Goal: Find specific page/section: Find specific page/section

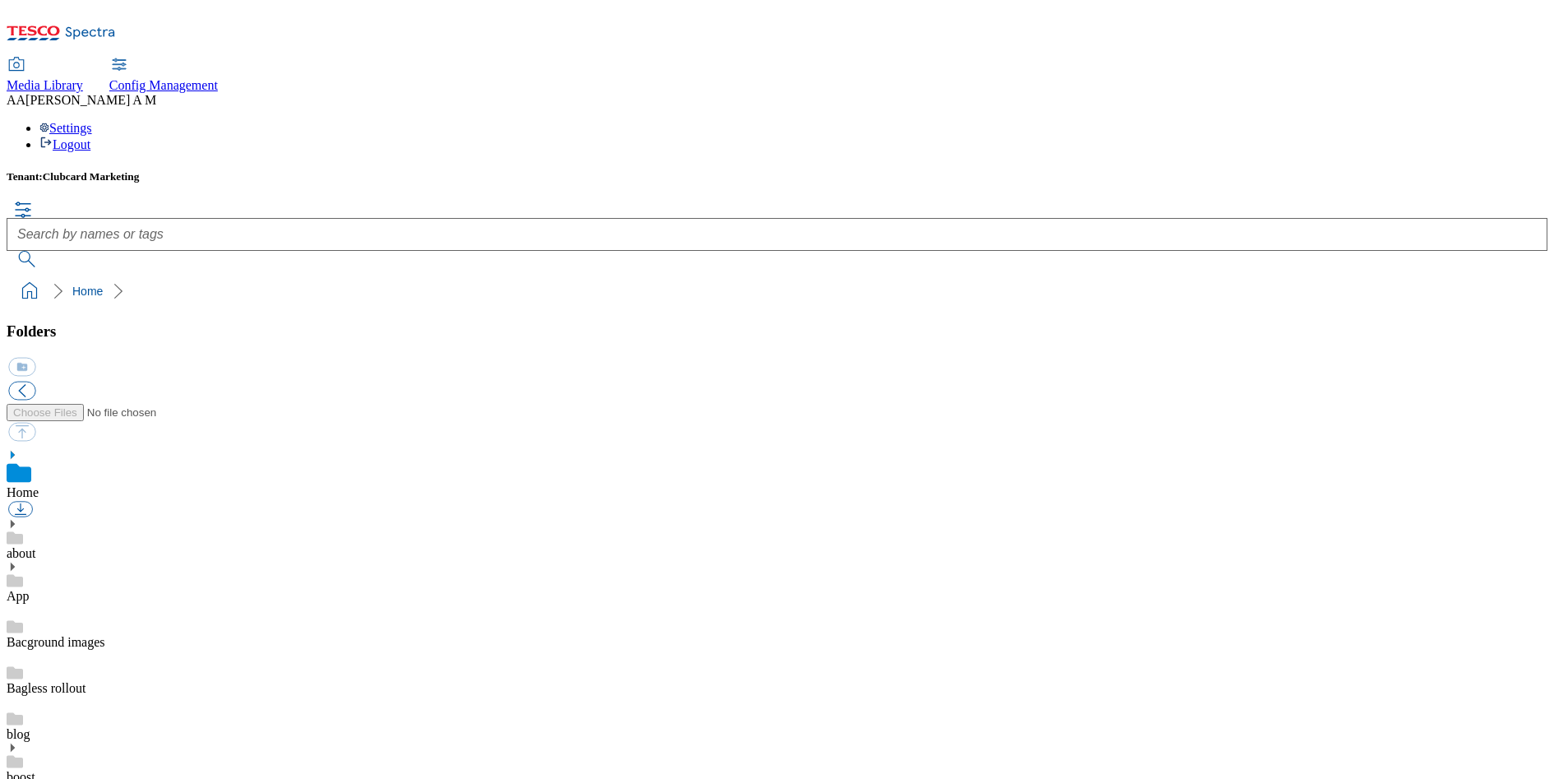
scroll to position [525, 0]
